Goal: Find specific page/section: Find specific page/section

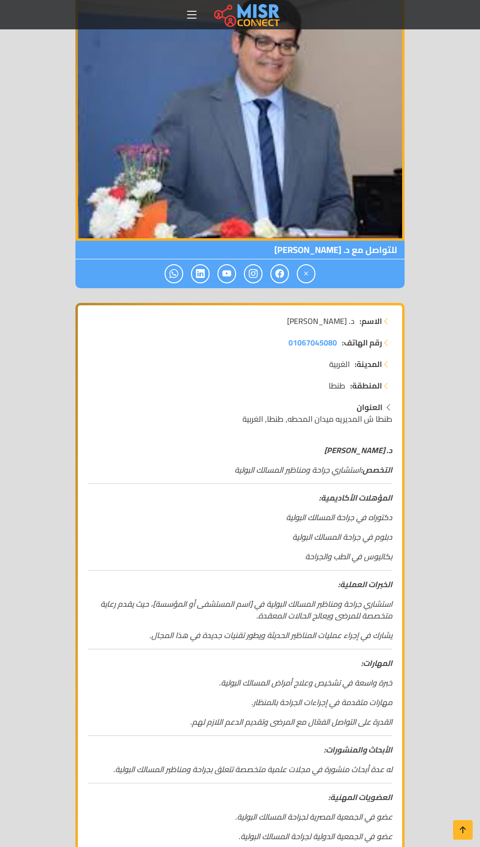
scroll to position [207, 0]
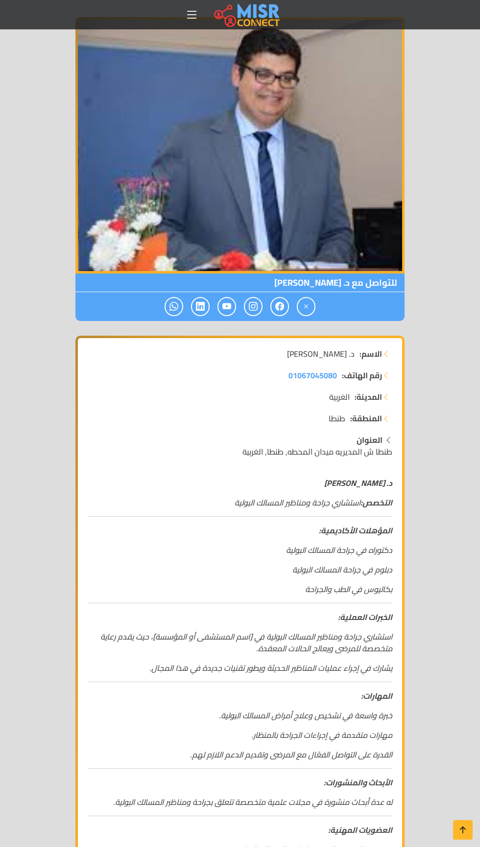
click at [258, 846] on div "الاسم: د. [PERSON_NAME] رقم الهاتف: 01067045080 المدينة: الغربية المنطقة: [GEOG…" at bounding box center [240, 637] width 324 height 599
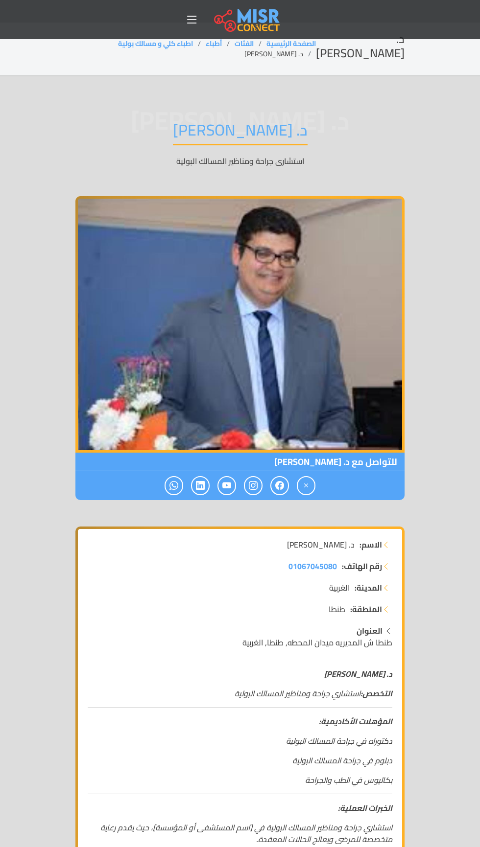
scroll to position [17, 0]
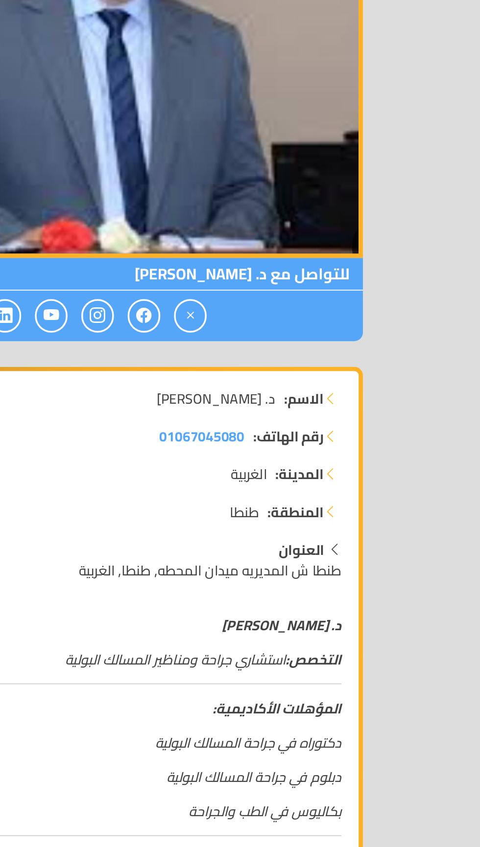
scroll to position [236, 0]
